Goal: Task Accomplishment & Management: Complete application form

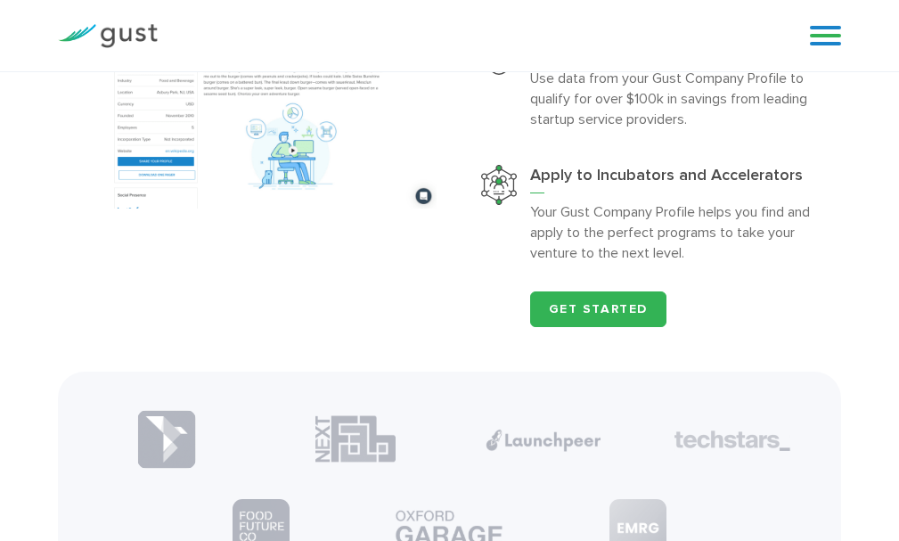
scroll to position [1603, 0]
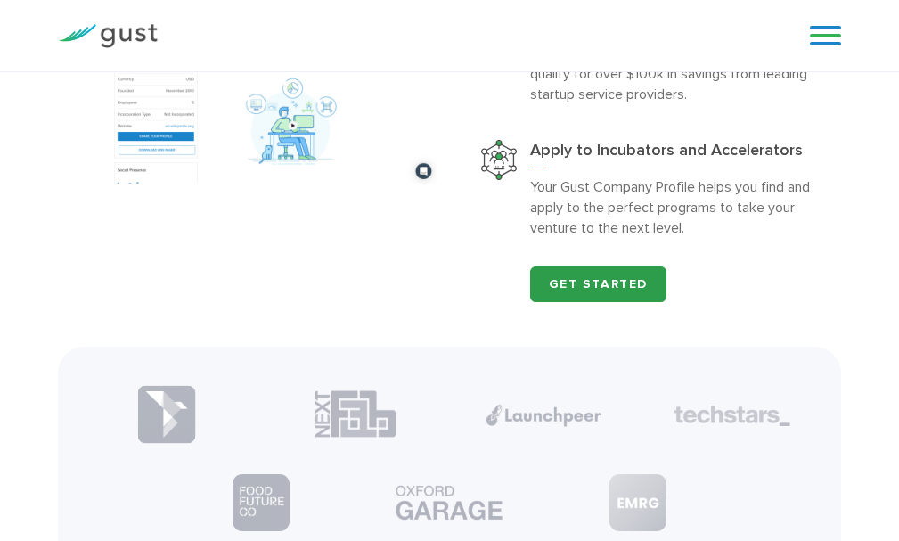
click at [595, 288] on link "Get Started" at bounding box center [598, 284] width 137 height 36
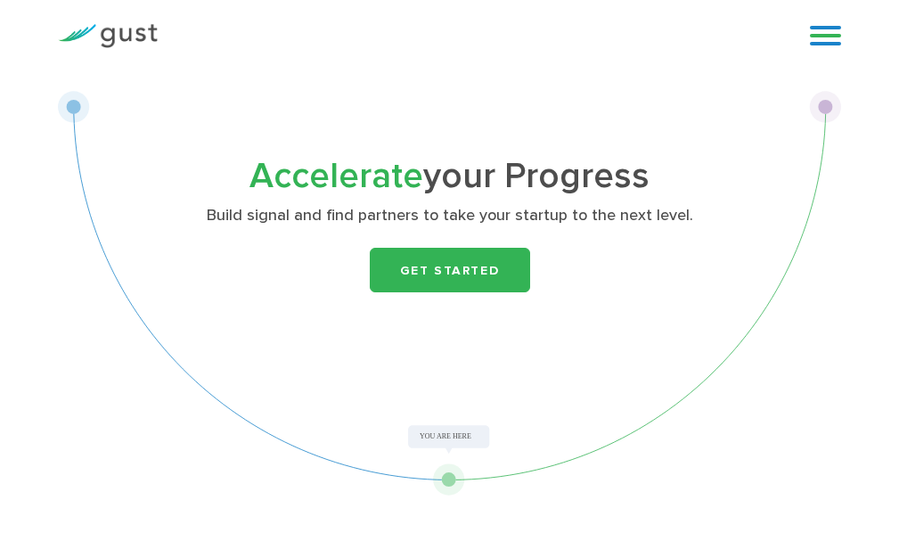
click at [67, 102] on div "Accelerate your Progress Build signal and find partners to take your startup to…" at bounding box center [449, 283] width 782 height 424
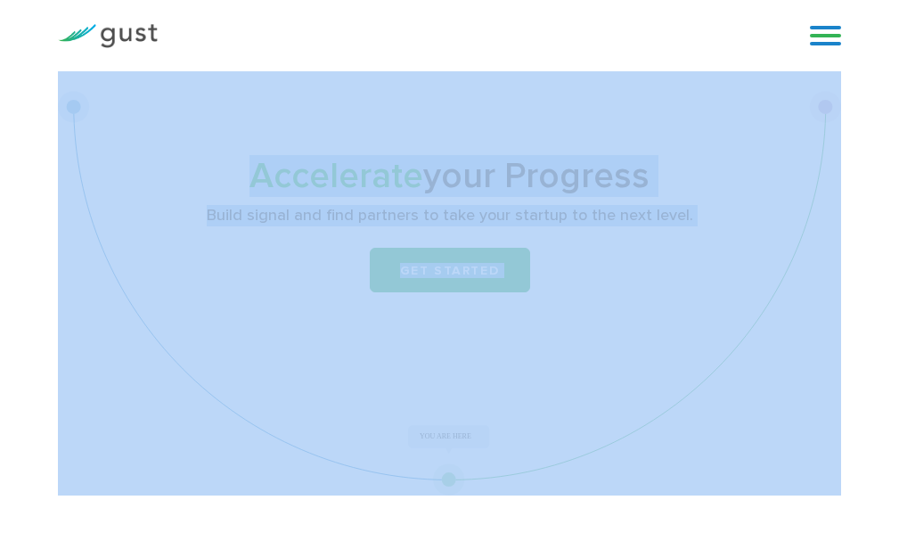
drag, startPoint x: 67, startPoint y: 103, endPoint x: 451, endPoint y: 497, distance: 549.8
click at [480, 392] on div "Accelerate your Progress Build signal and find partners to take your startup to…" at bounding box center [449, 283] width 782 height 424
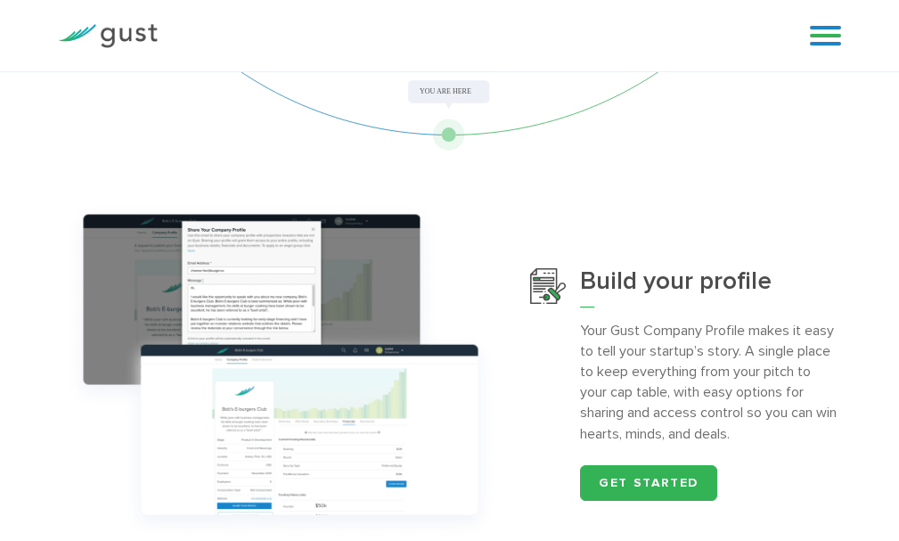
scroll to position [445, 0]
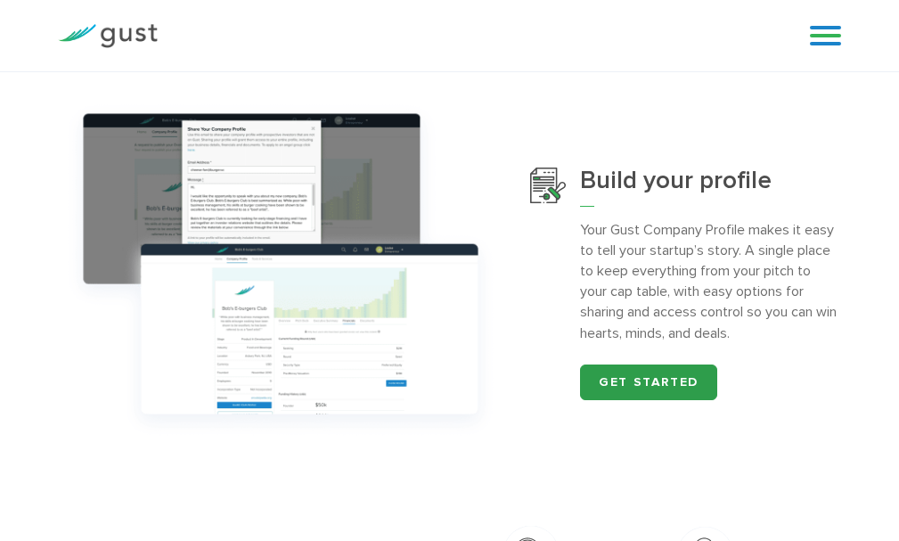
click at [634, 379] on link "Get started" at bounding box center [648, 382] width 137 height 36
